Goal: Task Accomplishment & Management: Complete application form

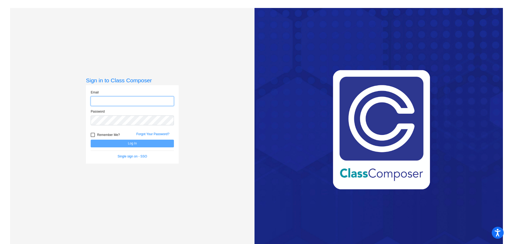
click at [99, 101] on input "email" at bounding box center [132, 101] width 83 height 10
type input "[EMAIL_ADDRESS][DOMAIN_NAME]"
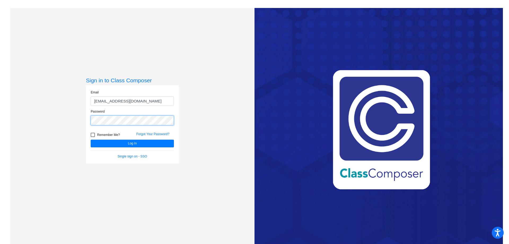
click at [91, 139] on button "Log In" at bounding box center [132, 143] width 83 height 8
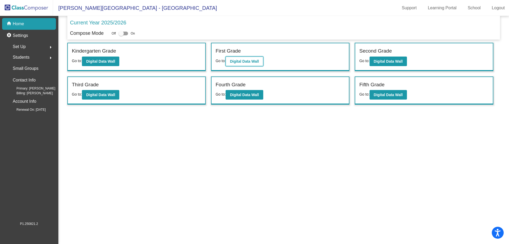
click at [253, 62] on b "Digital Data Wall" at bounding box center [244, 61] width 29 height 4
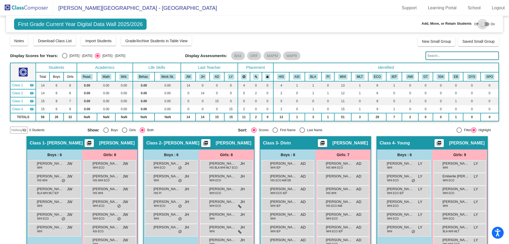
click at [480, 23] on div at bounding box center [482, 23] width 5 height 5
checkbox input "true"
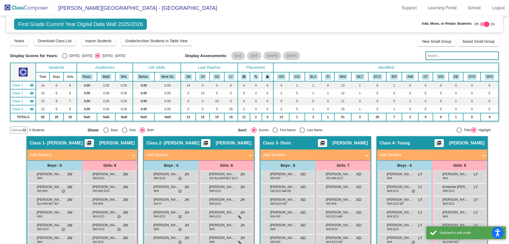
click at [366, 154] on span at bounding box center [367, 155] width 2 height 6
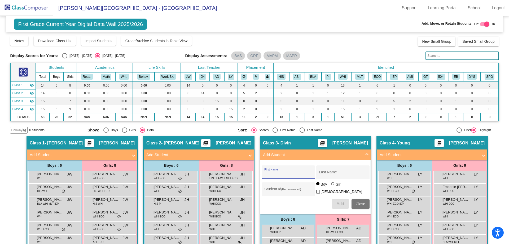
click at [280, 173] on input "First Name" at bounding box center [288, 174] width 48 height 4
type input "[PERSON_NAME]"
type input "957281"
click at [337, 201] on span "Add" at bounding box center [339, 203] width 7 height 5
